Goal: Communication & Community: Answer question/provide support

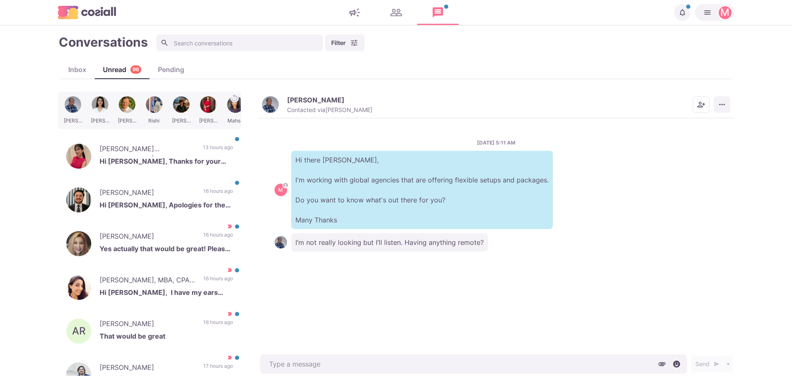
click at [720, 105] on icon "More menu" at bounding box center [721, 104] width 5 height 1
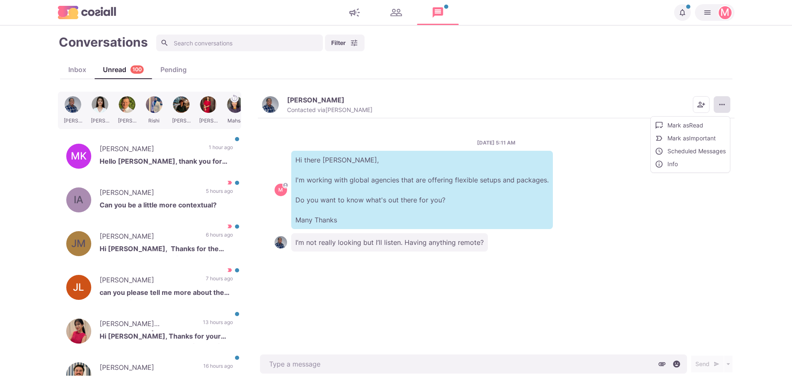
click at [549, 73] on div "Inbox Unread 100 Pending" at bounding box center [396, 69] width 673 height 18
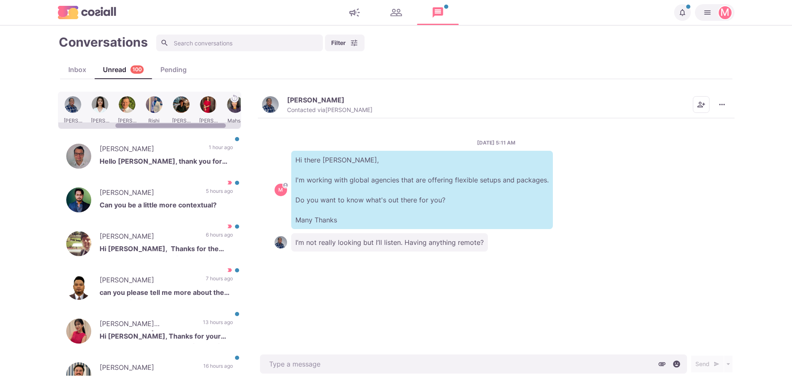
scroll to position [0, 98]
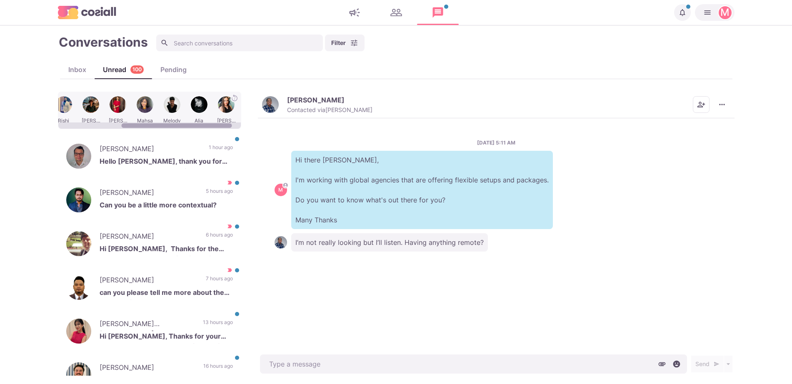
drag, startPoint x: 169, startPoint y: 128, endPoint x: 186, endPoint y: 128, distance: 17.1
click at [186, 128] on div at bounding box center [149, 126] width 183 height 6
click at [187, 128] on div at bounding box center [176, 125] width 110 height 5
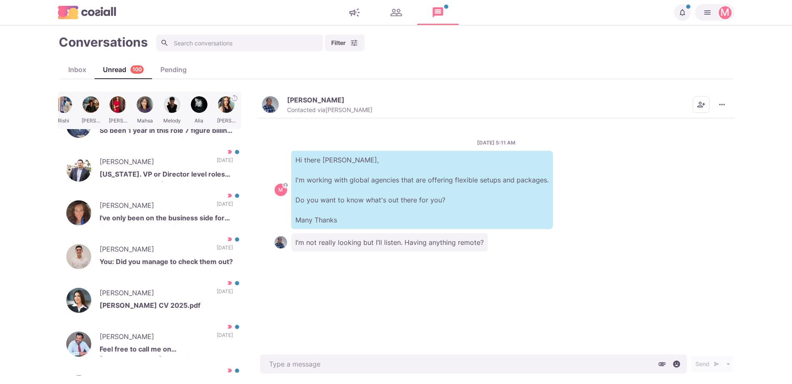
scroll to position [1479, 0]
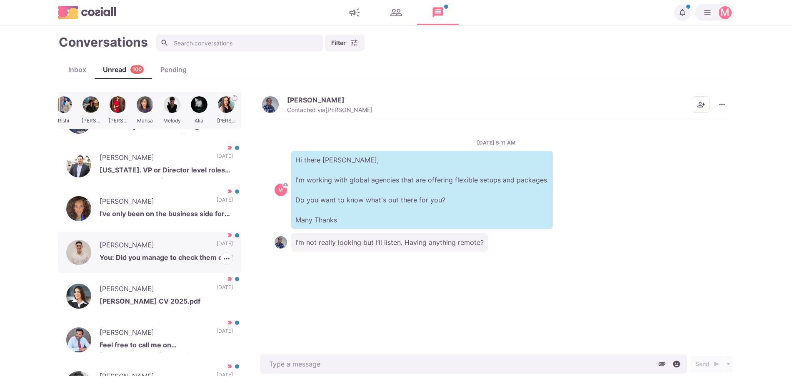
click at [168, 253] on p "You: Did you manage to check them out?" at bounding box center [166, 259] width 133 height 13
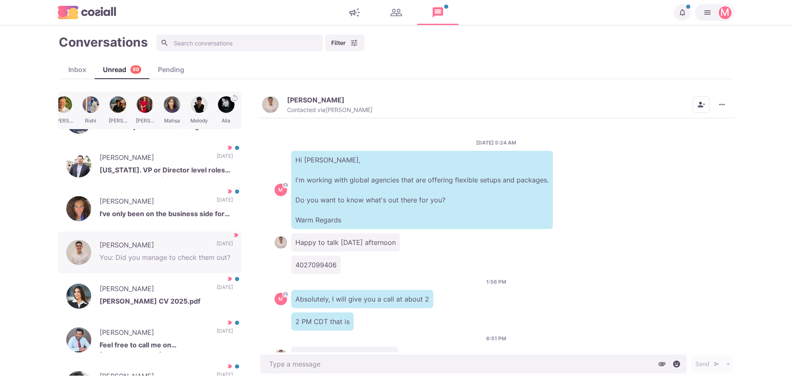
scroll to position [260, 0]
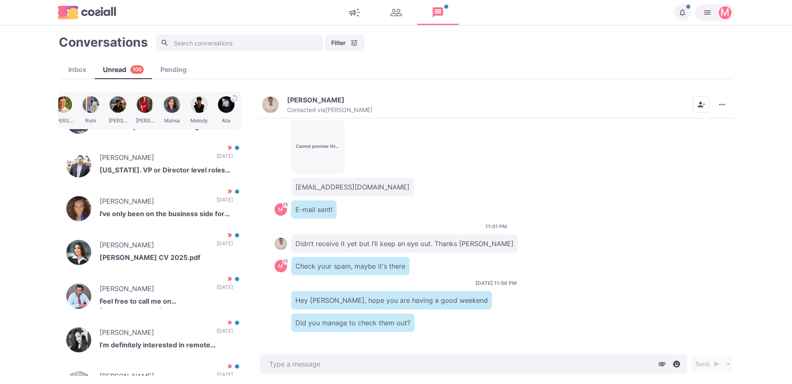
click at [410, 349] on div "[DATE] 5:24 AM M Hi [PERSON_NAME], I'm working with global agencies that are of…" at bounding box center [496, 235] width 477 height 235
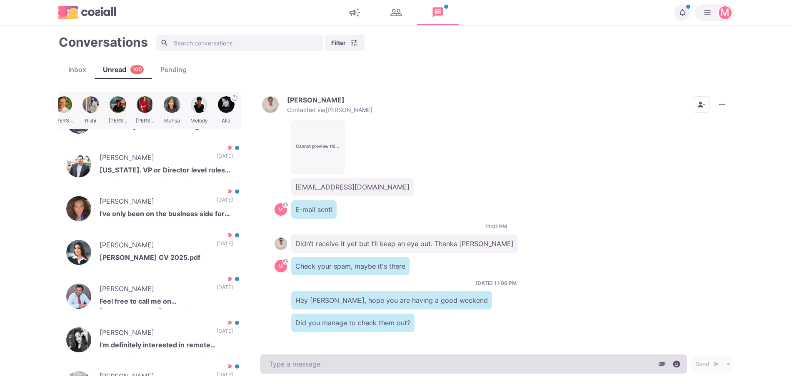
click at [407, 356] on textarea at bounding box center [473, 364] width 427 height 19
type textarea "x"
type textarea "H"
type textarea "x"
type textarea "Hey"
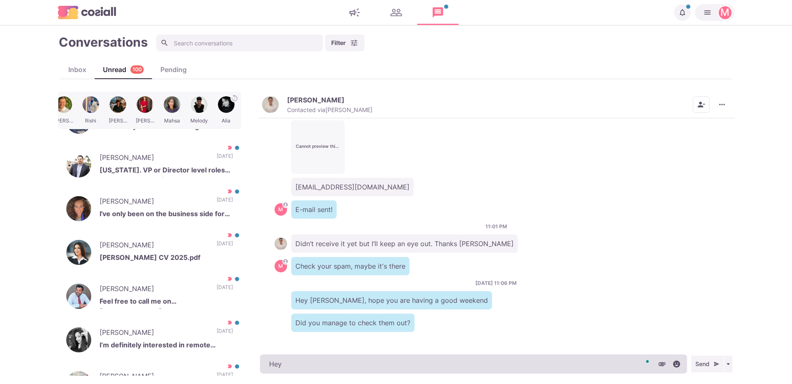
type textarea "x"
type textarea "Heyy"
type textarea "x"
type textarea "Hey"
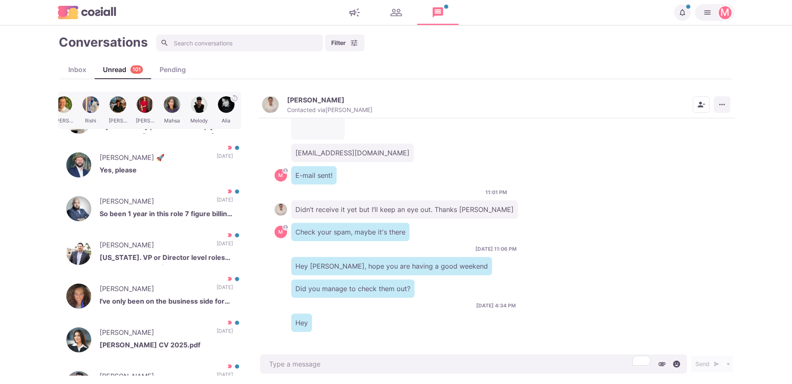
click at [715, 104] on button "More menu" at bounding box center [722, 104] width 17 height 17
click at [706, 120] on button "Mark as Unread" at bounding box center [689, 125] width 81 height 13
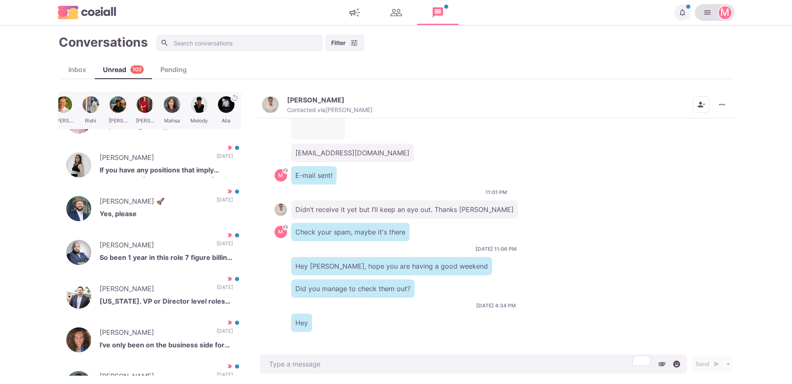
click at [718, 20] on button "M" at bounding box center [715, 12] width 40 height 17
click at [459, 108] on div "[PERSON_NAME] Contacted via [PERSON_NAME] Mark as Read Mark as Not Important Sc…" at bounding box center [496, 105] width 477 height 27
type textarea "x"
